Goal: Transaction & Acquisition: Register for event/course

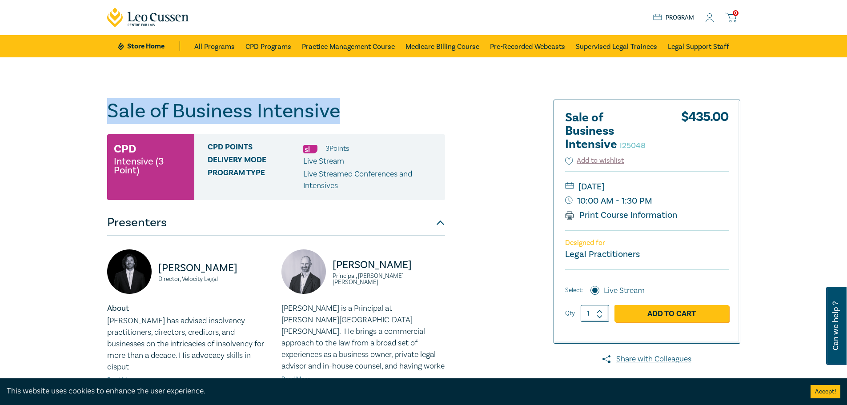
drag, startPoint x: 108, startPoint y: 108, endPoint x: 339, endPoint y: 117, distance: 231.4
click at [339, 117] on h1 "Sale of Business Intensive I25048" at bounding box center [276, 111] width 338 height 23
copy h1 "Sale of Business Intensive"
click at [275, 42] on link "CPD Programs" at bounding box center [268, 46] width 46 height 22
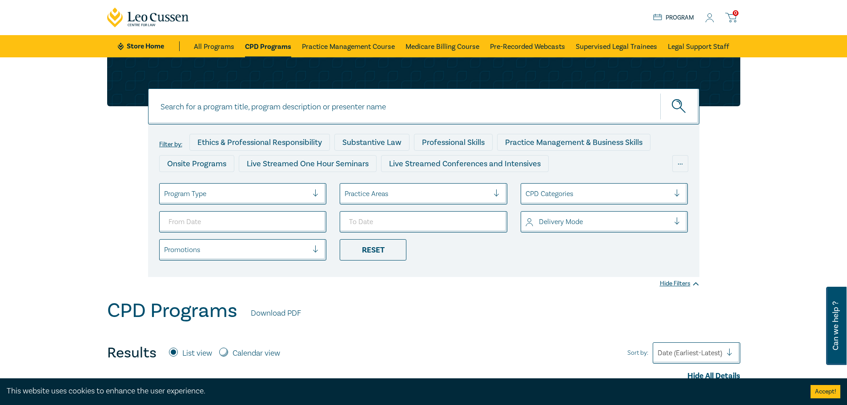
click at [262, 103] on input at bounding box center [423, 106] width 551 height 36
paste input "Sale of Business Intensive"
type input "Sale of Business Intensive"
click at [660, 93] on button "submit" at bounding box center [679, 106] width 39 height 27
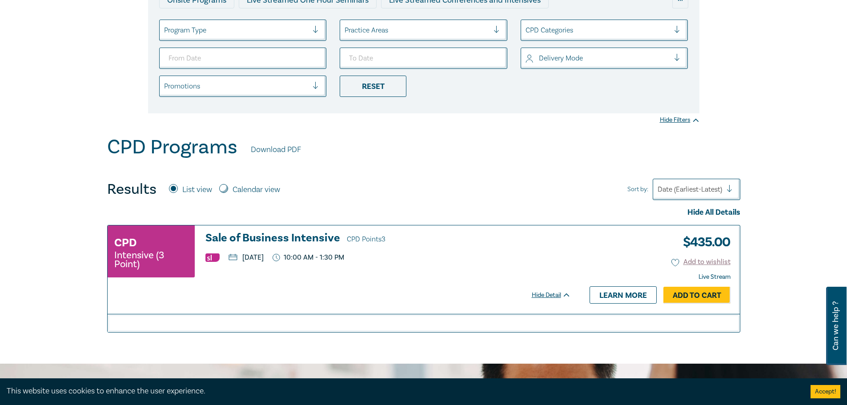
scroll to position [164, 0]
